Goal: Task Accomplishment & Management: Manage account settings

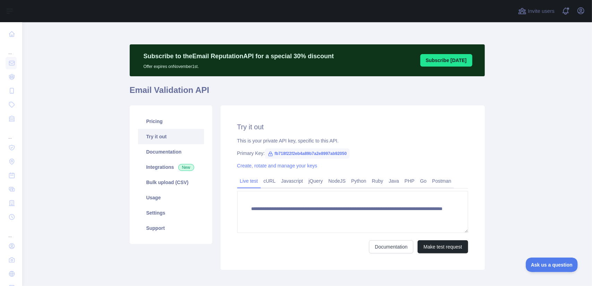
scroll to position [19, 0]
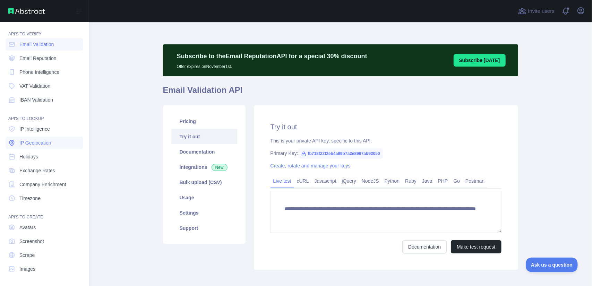
click at [39, 143] on span "IP Geolocation" at bounding box center [35, 142] width 32 height 7
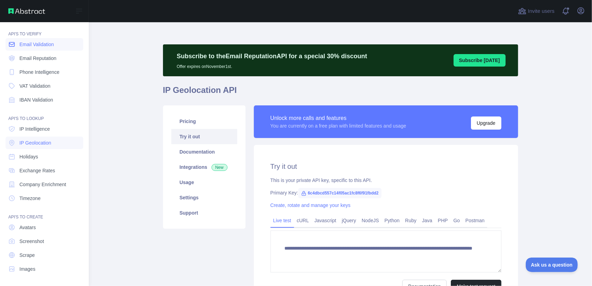
click at [40, 45] on span "Email Validation" at bounding box center [36, 44] width 34 height 7
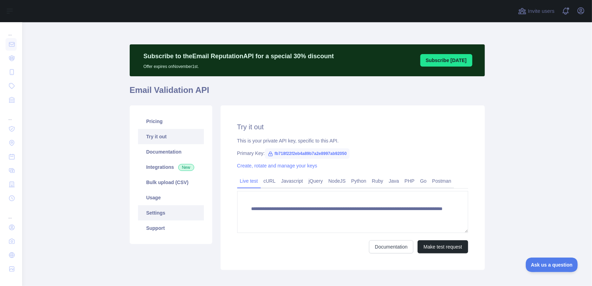
click at [158, 212] on link "Settings" at bounding box center [171, 212] width 66 height 15
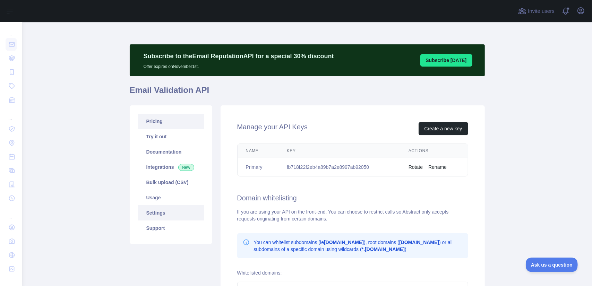
click at [150, 120] on link "Pricing" at bounding box center [171, 121] width 66 height 15
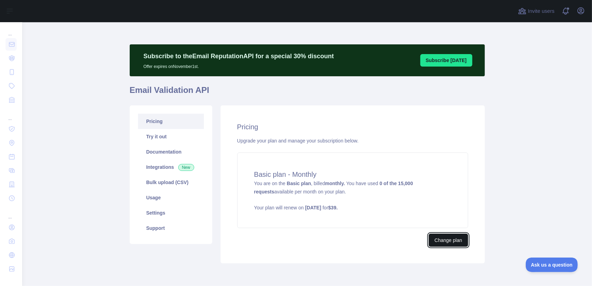
click at [435, 241] on button "Change plan" at bounding box center [448, 240] width 39 height 13
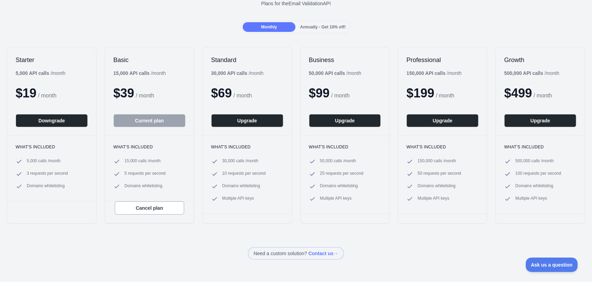
scroll to position [69, 0]
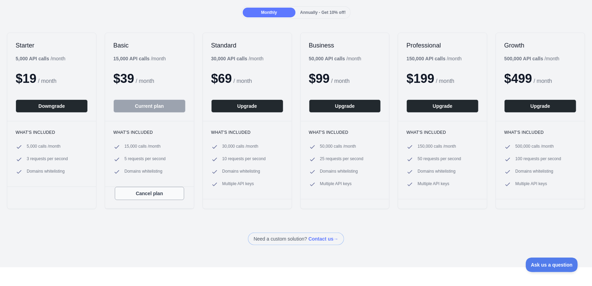
click at [164, 196] on button "Cancel plan" at bounding box center [149, 193] width 69 height 13
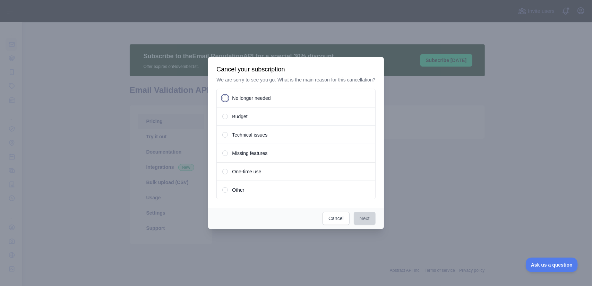
click at [227, 99] on span at bounding box center [225, 98] width 6 height 6
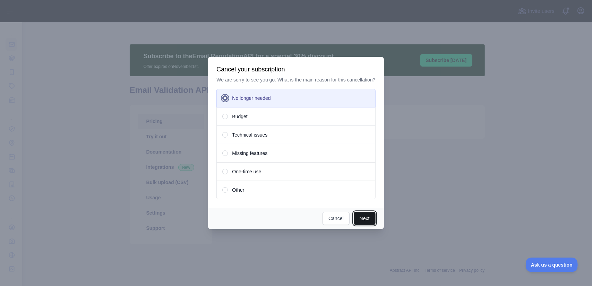
click at [372, 220] on button "Next" at bounding box center [365, 218] width 22 height 13
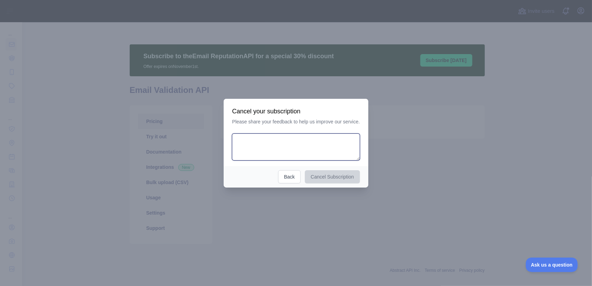
click at [313, 149] on textarea at bounding box center [296, 147] width 128 height 27
click at [303, 143] on textarea at bounding box center [296, 147] width 128 height 27
type textarea "**********"
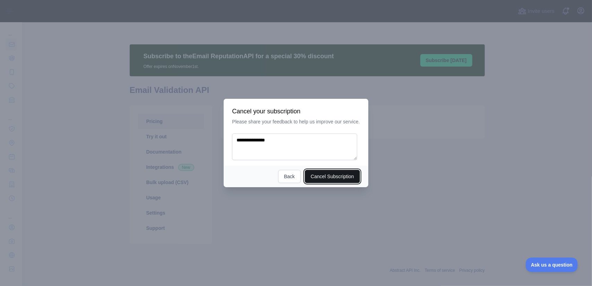
click at [330, 179] on button "Cancel Subscription" at bounding box center [332, 176] width 55 height 13
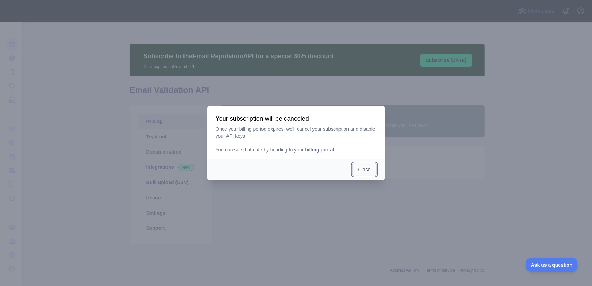
click at [367, 171] on button "Close" at bounding box center [365, 169] width 24 height 13
